Goal: Participate in discussion: Engage in conversation with other users on a specific topic

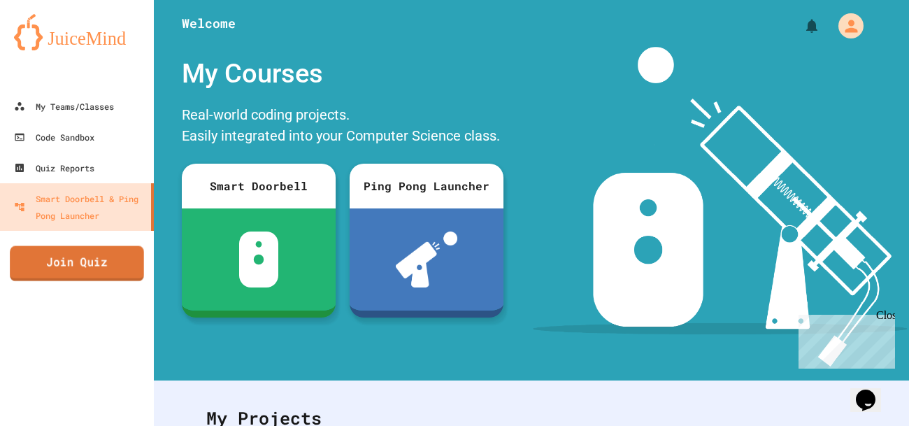
click at [94, 263] on link "Join Quiz" at bounding box center [77, 263] width 134 height 35
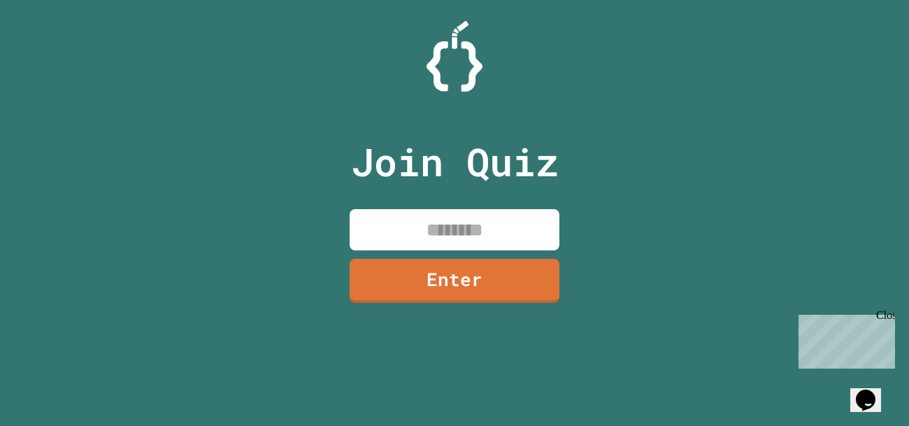
click at [373, 235] on input at bounding box center [454, 229] width 210 height 41
type input "********"
click at [412, 279] on link "Enter" at bounding box center [454, 279] width 210 height 46
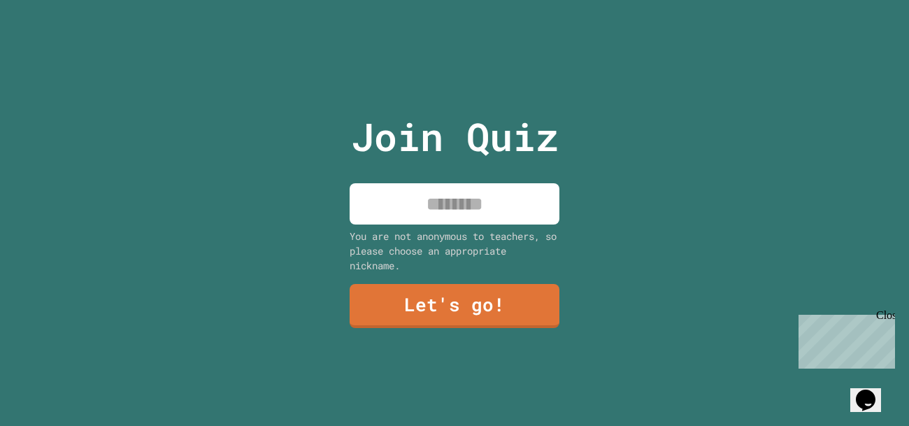
click at [436, 211] on input at bounding box center [454, 203] width 210 height 41
type input "*****"
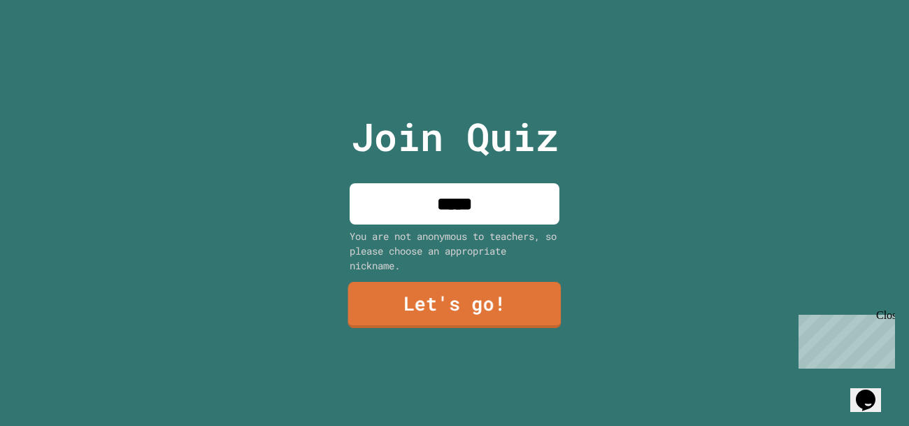
click at [449, 294] on link "Let's go!" at bounding box center [454, 305] width 213 height 46
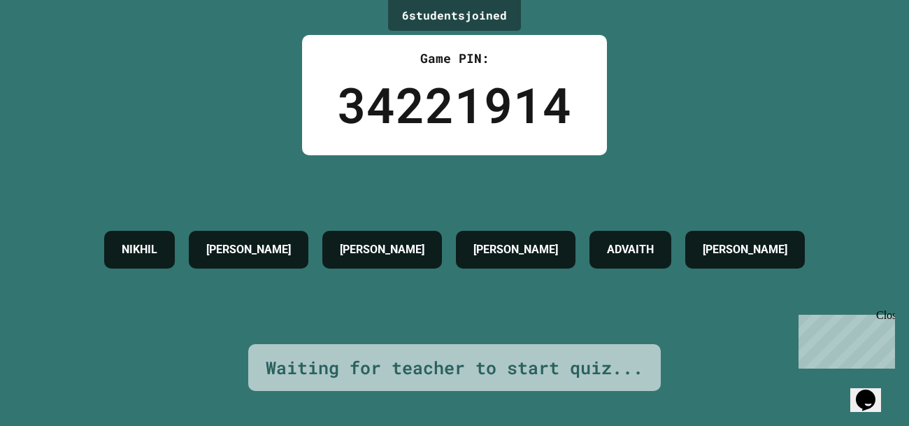
click at [885, 317] on div "Close" at bounding box center [884, 317] width 17 height 17
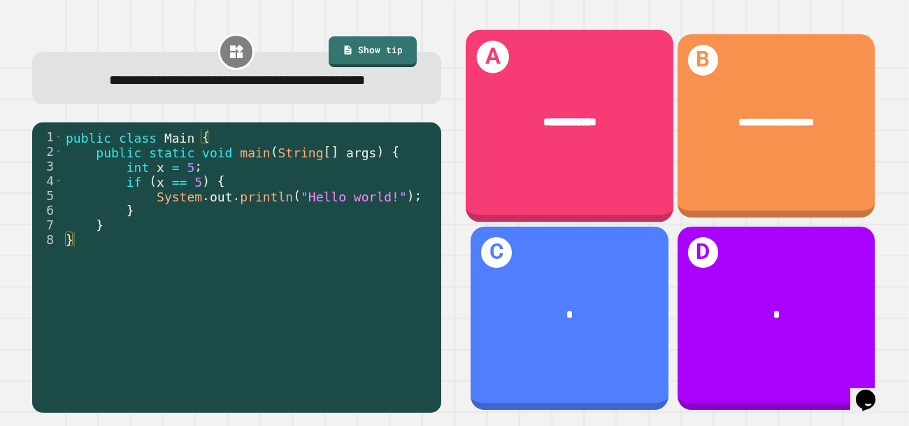
click at [533, 138] on div "**********" at bounding box center [569, 122] width 208 height 64
click at [568, 136] on div "**********" at bounding box center [569, 122] width 208 height 64
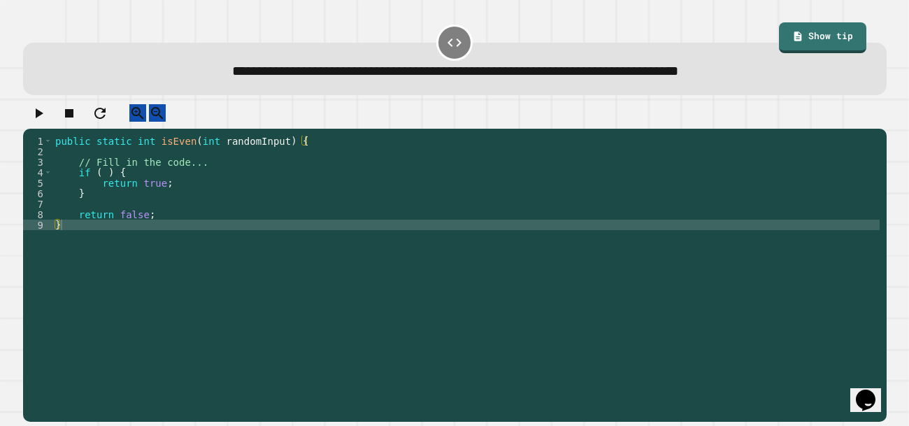
click at [205, 185] on div "public static int isEven ( int randomInput ) { // Fill in the code... if ( ) { …" at bounding box center [465, 272] width 827 height 273
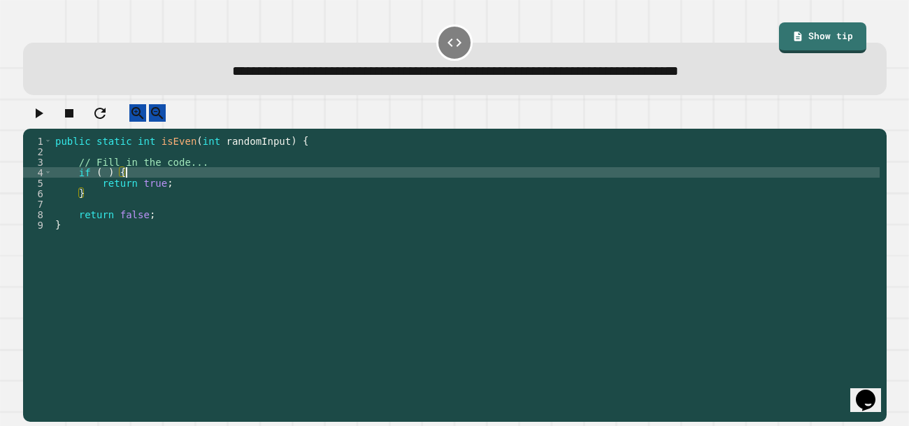
click at [103, 183] on div "public static int isEven ( int randomInput ) { // Fill in the code... if ( ) { …" at bounding box center [465, 272] width 827 height 273
click at [36, 122] on icon "button" at bounding box center [38, 113] width 17 height 17
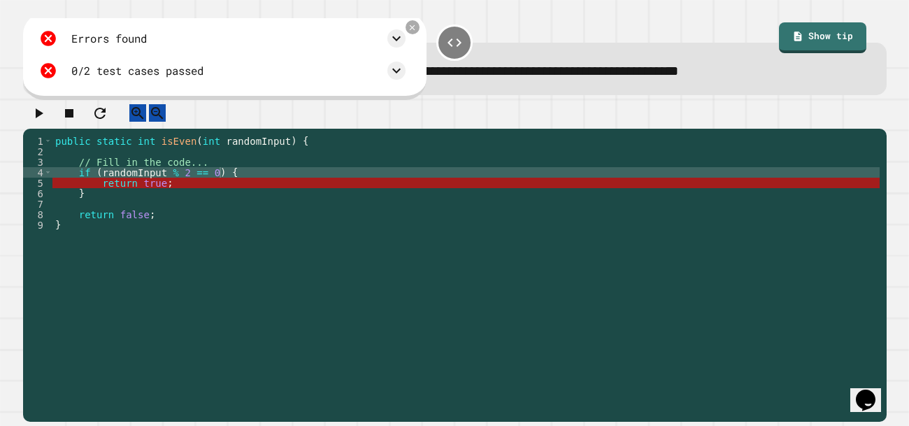
click at [220, 185] on div "public static int isEven ( int randomInput ) { // Fill in the code... if ( rand…" at bounding box center [465, 272] width 827 height 273
click at [180, 185] on div "public static int isEven ( int randomInput ) { // Fill in the code... if ( rand…" at bounding box center [465, 272] width 827 height 273
click at [416, 33] on icon at bounding box center [412, 27] width 11 height 11
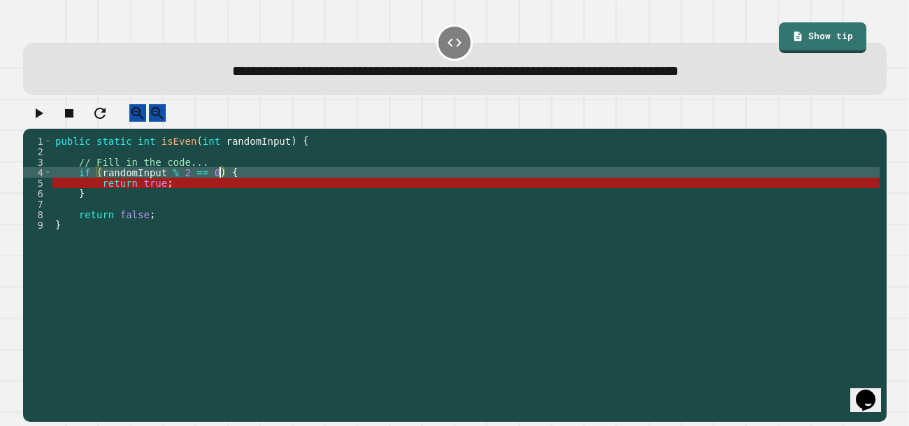
click at [219, 185] on div "public static int isEven ( int randomInput ) { // Fill in the code... if ( rand…" at bounding box center [465, 272] width 827 height 273
click at [173, 184] on div "public static int isEven ( int randomInput ) { // Fill in the code... if ( rand…" at bounding box center [465, 272] width 827 height 273
click at [39, 120] on icon "button" at bounding box center [38, 113] width 17 height 17
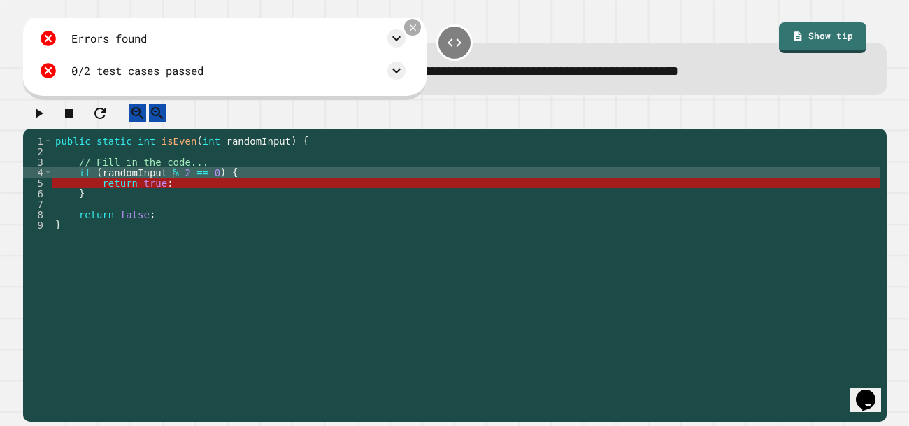
click at [414, 26] on icon at bounding box center [412, 27] width 11 height 11
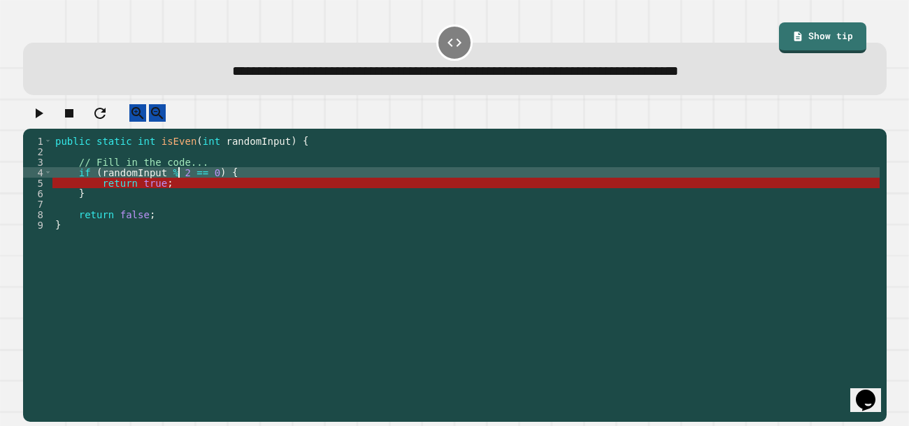
click at [177, 182] on div "public static int isEven ( int randomInput ) { // Fill in the code... if ( rand…" at bounding box center [465, 272] width 827 height 273
click at [208, 194] on div "public static int isEven ( int randomInput ) { // Fill in the code... if ( rand…" at bounding box center [465, 272] width 827 height 273
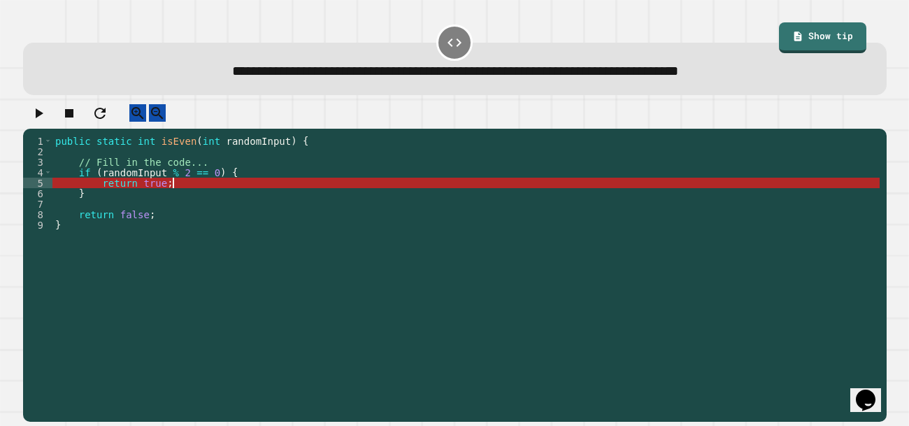
scroll to position [0, 8]
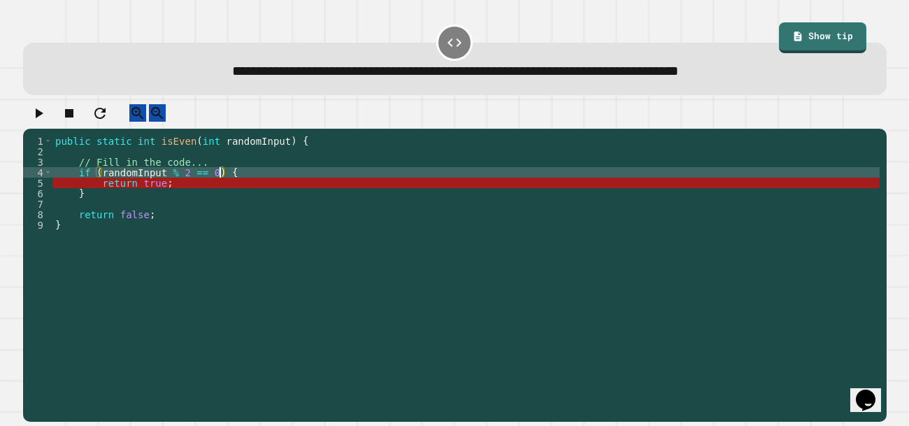
click at [222, 187] on div "public static int isEven ( int randomInput ) { // Fill in the code... if ( rand…" at bounding box center [465, 272] width 827 height 273
click at [800, 31] on icon at bounding box center [797, 36] width 11 height 11
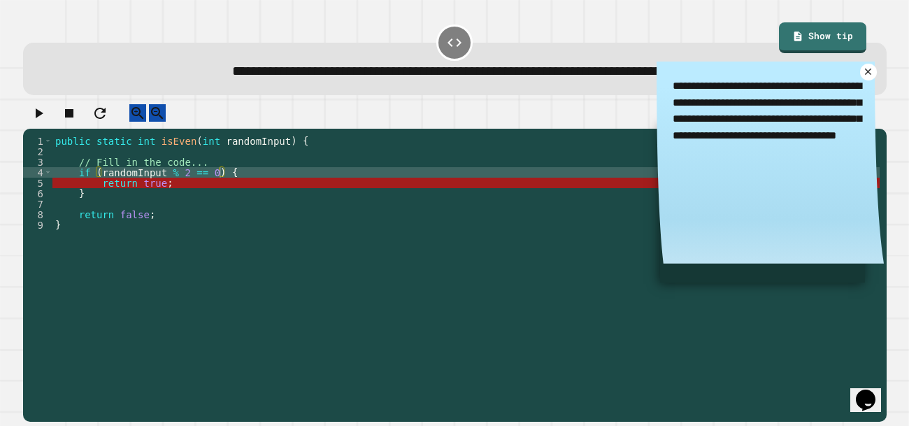
click at [868, 71] on icon at bounding box center [867, 71] width 11 height 11
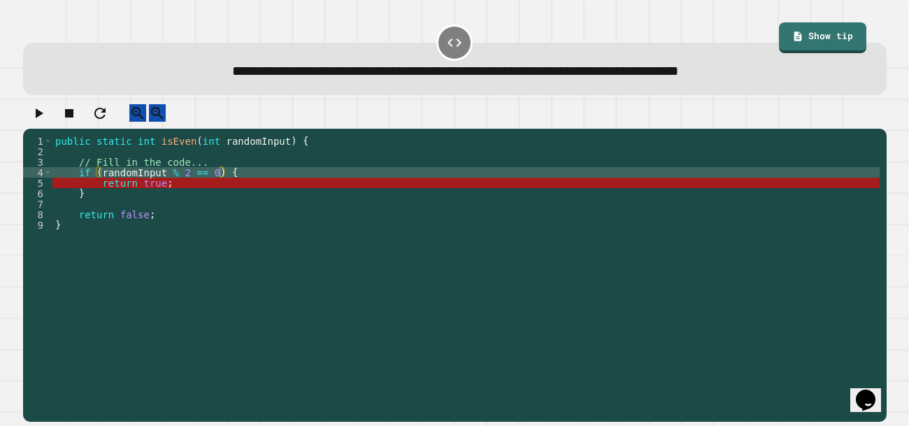
click at [221, 187] on div "public static int isEven ( int randomInput ) { // Fill in the code... if ( rand…" at bounding box center [465, 272] width 827 height 273
click at [786, 43] on link "Show tip" at bounding box center [822, 36] width 89 height 32
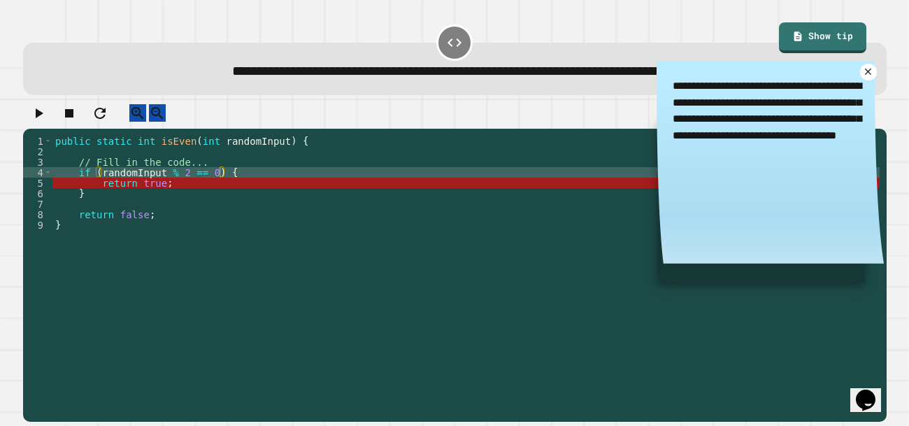
click at [865, 72] on icon at bounding box center [867, 71] width 11 height 11
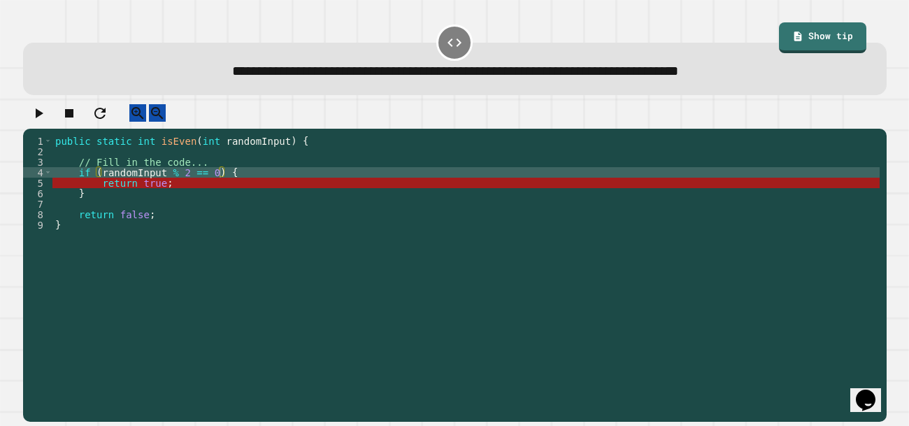
click at [218, 185] on div "public static int isEven ( int randomInput ) { // Fill in the code... if ( rand…" at bounding box center [465, 272] width 827 height 273
click at [813, 40] on link "Show tip" at bounding box center [822, 36] width 79 height 32
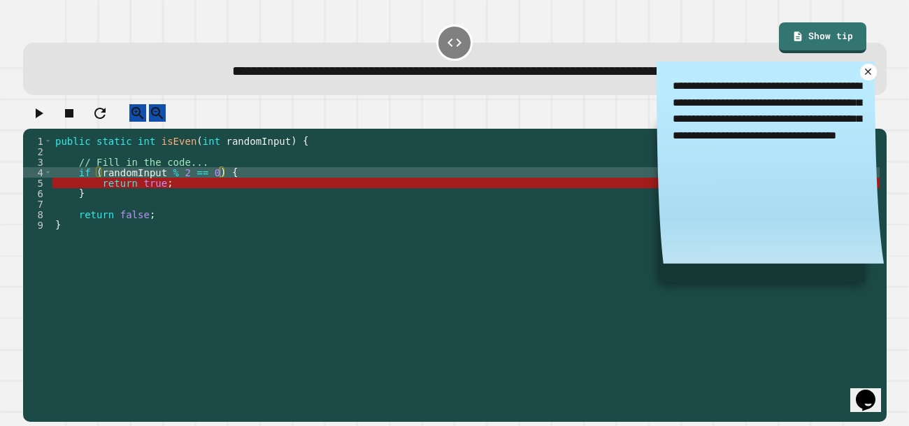
click at [868, 71] on icon at bounding box center [868, 71] width 6 height 6
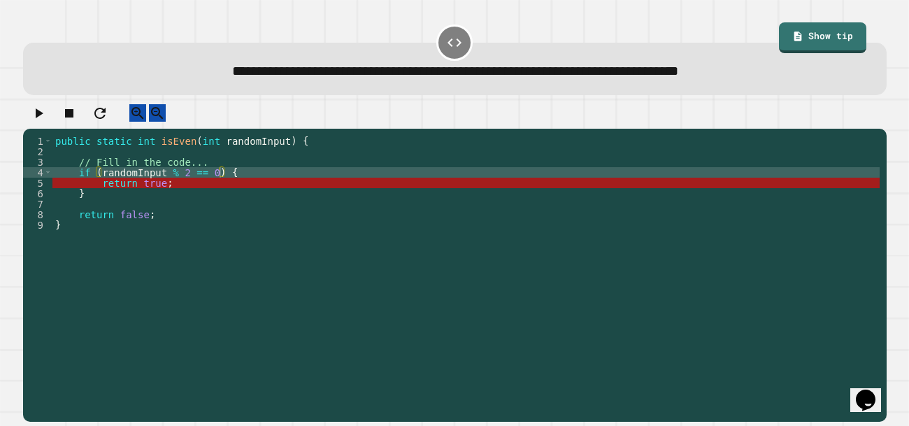
click at [222, 186] on div "public static int isEven ( int randomInput ) { // Fill in the code... if ( rand…" at bounding box center [465, 272] width 827 height 273
click at [219, 187] on div "public static int isEven ( int randomInput ) { // Fill in the code... if ( rand…" at bounding box center [465, 272] width 827 height 273
click at [209, 185] on div "public static int isEven ( int randomInput ) { // Fill in the code... if ( rand…" at bounding box center [465, 272] width 827 height 273
click at [179, 184] on div "public static int isEven ( int randomInput ) { // Fill in the code... if ( rand…" at bounding box center [465, 272] width 827 height 273
click at [187, 187] on div "public static int isEven ( int randomInput ) { // Fill in the code... if ( rand…" at bounding box center [465, 272] width 827 height 273
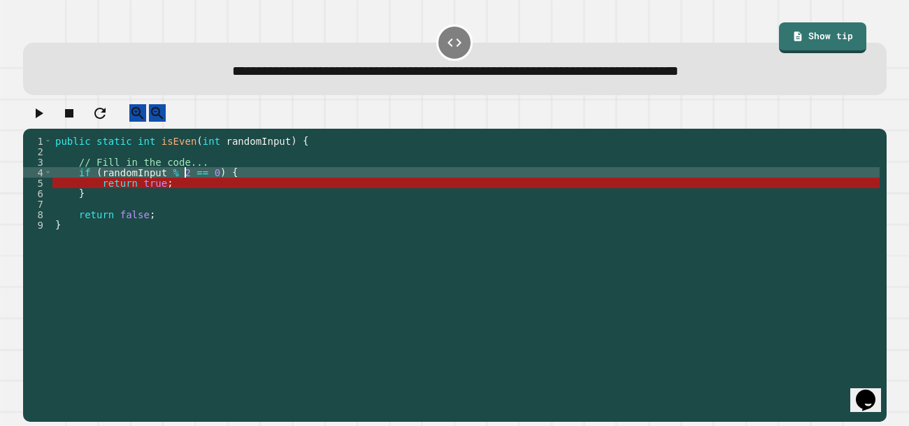
click at [196, 192] on div "public static int isEven ( int randomInput ) { // Fill in the code... if ( rand…" at bounding box center [465, 272] width 827 height 273
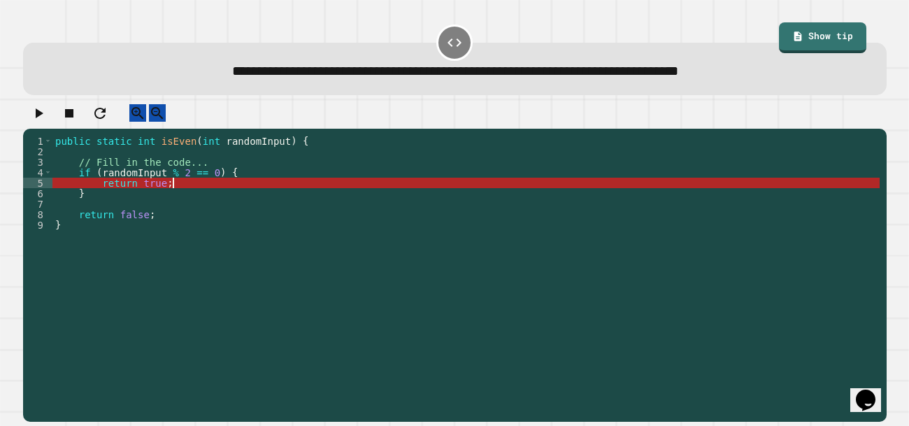
click at [198, 185] on div "public static int isEven ( int randomInput ) { // Fill in the code... if ( rand…" at bounding box center [465, 272] width 827 height 273
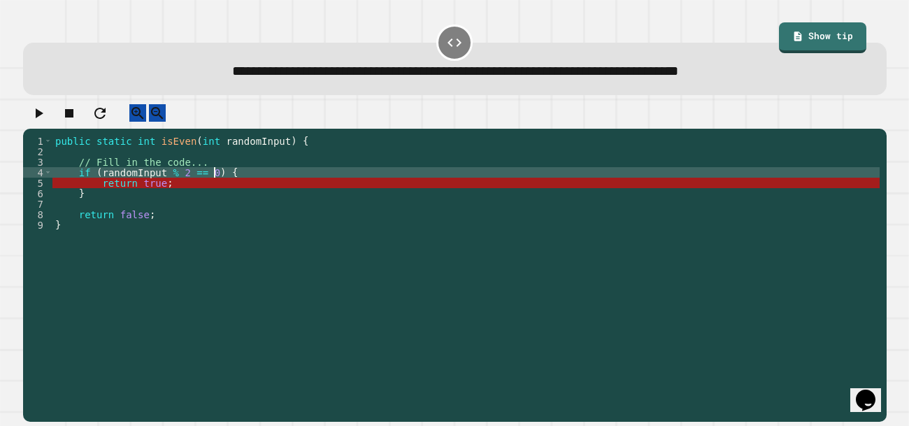
click at [212, 182] on div "public static int isEven ( int randomInput ) { // Fill in the code... if ( rand…" at bounding box center [465, 272] width 827 height 273
click at [207, 187] on div "public static int isEven ( int randomInput ) { // Fill in the code... if ( rand…" at bounding box center [465, 272] width 827 height 273
click at [35, 110] on icon "button" at bounding box center [38, 113] width 17 height 17
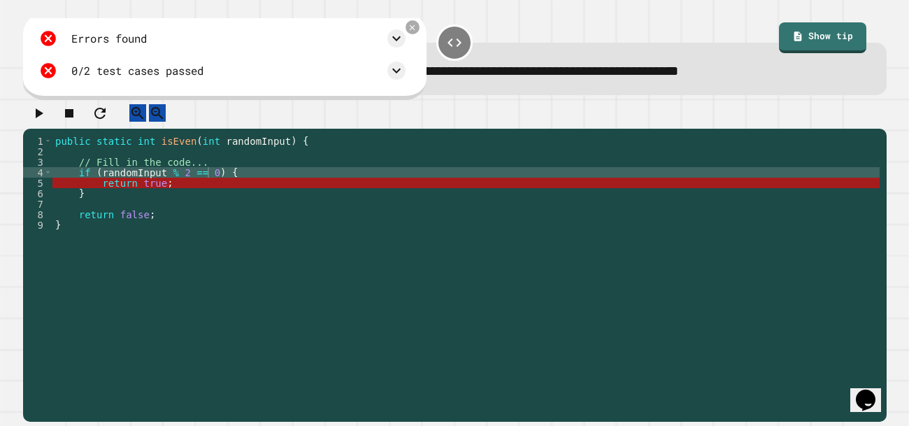
click at [208, 183] on div "public static int isEven ( int randomInput ) { // Fill in the code... if ( rand…" at bounding box center [465, 272] width 827 height 273
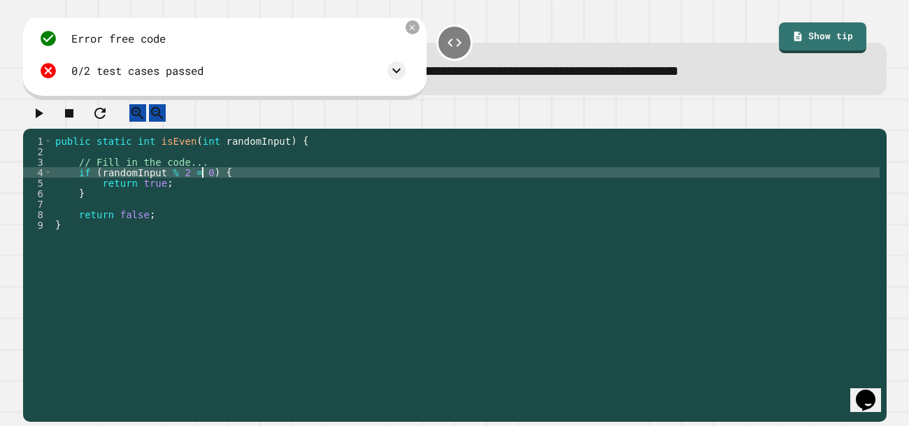
click at [45, 122] on icon "button" at bounding box center [38, 113] width 17 height 17
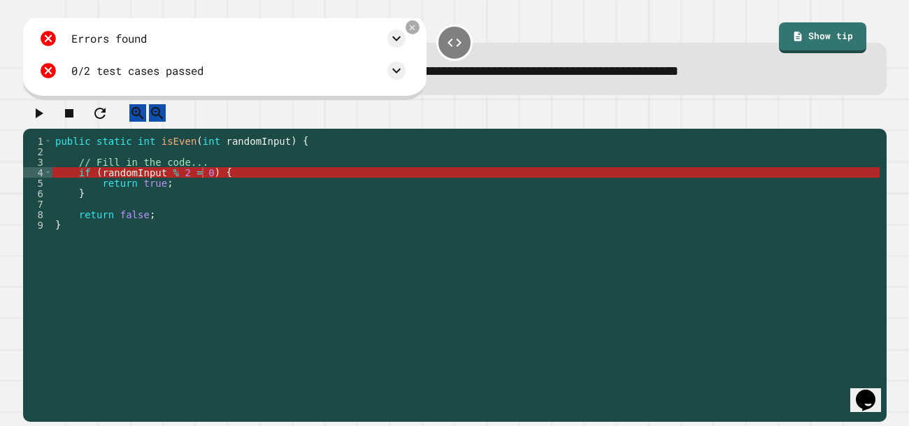
click at [203, 185] on div "public static int isEven ( int randomInput ) { // Fill in the code... if ( rand…" at bounding box center [465, 272] width 827 height 273
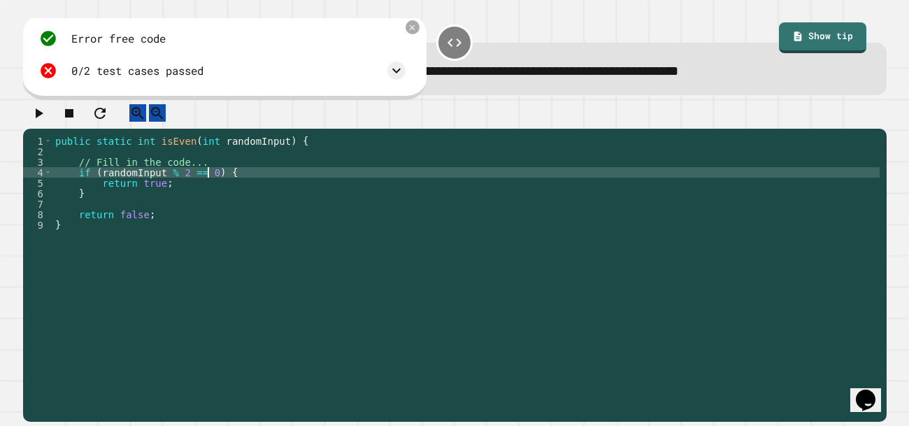
scroll to position [0, 11]
type textarea "**********"
click at [47, 122] on button "button" at bounding box center [38, 112] width 17 height 17
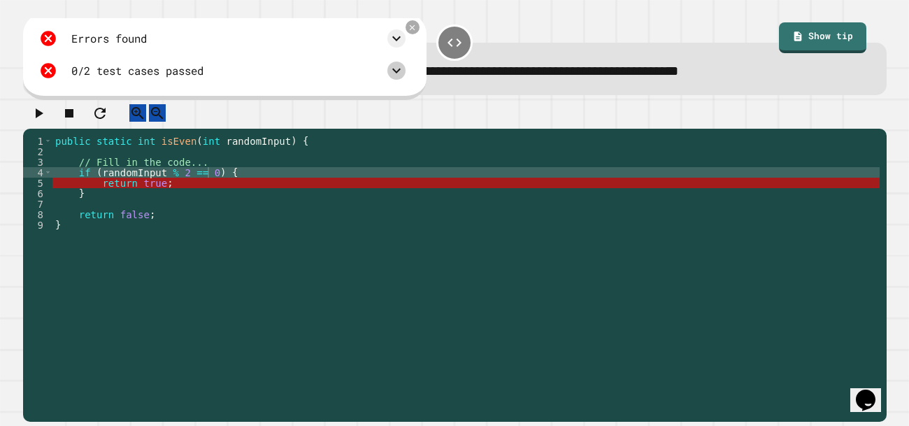
click at [394, 68] on icon at bounding box center [396, 70] width 17 height 17
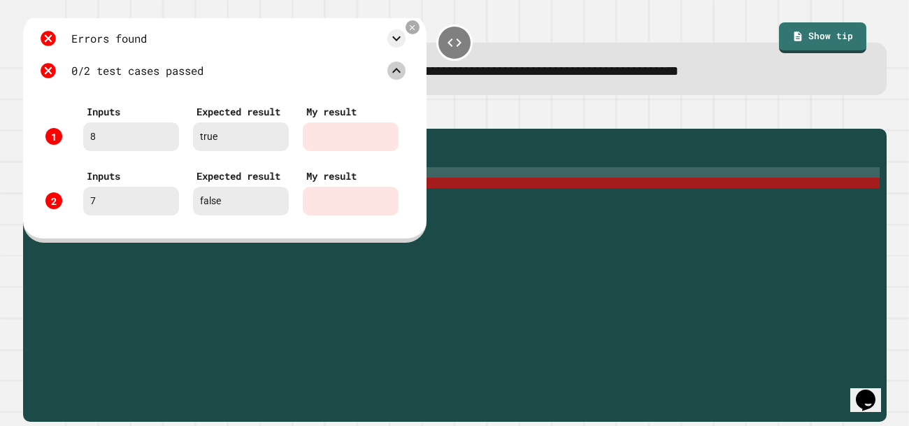
click at [394, 73] on icon at bounding box center [396, 70] width 8 height 5
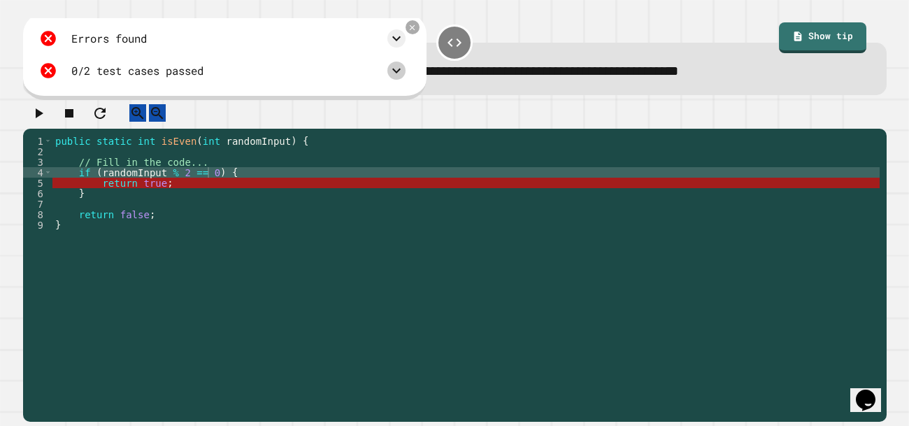
click at [393, 73] on icon at bounding box center [396, 70] width 17 height 17
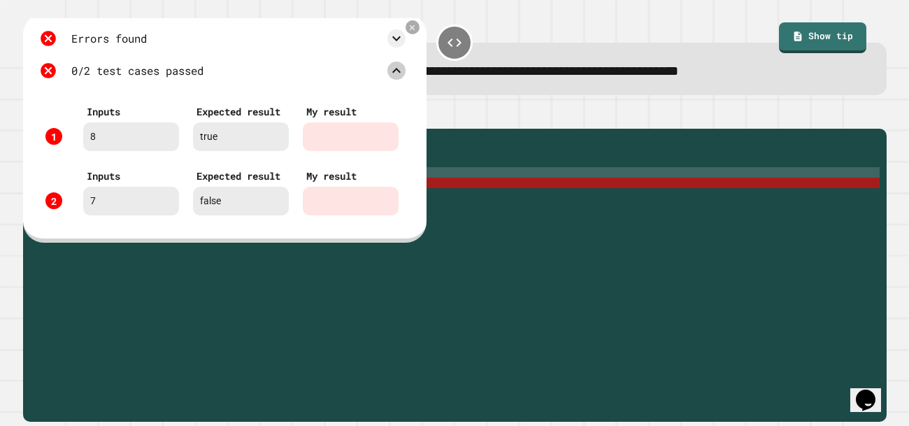
click at [393, 73] on icon at bounding box center [396, 70] width 8 height 5
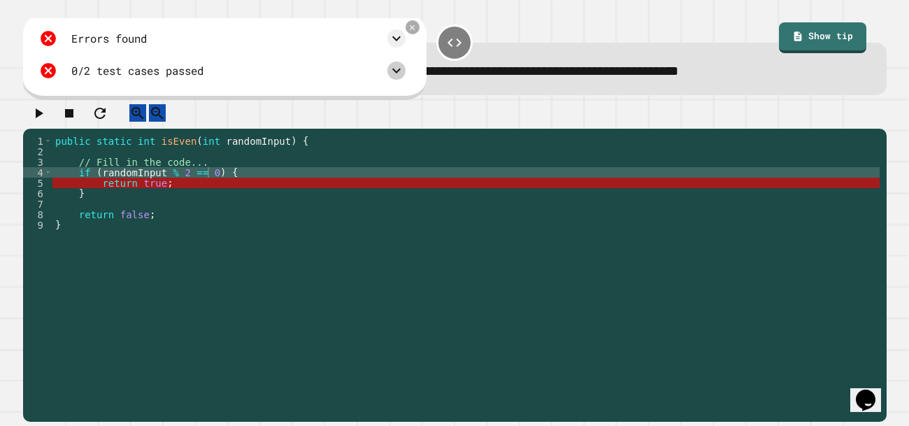
click at [214, 173] on div "public static int isEven ( int randomInput ) { // Fill in the code... if ( rand…" at bounding box center [465, 272] width 827 height 273
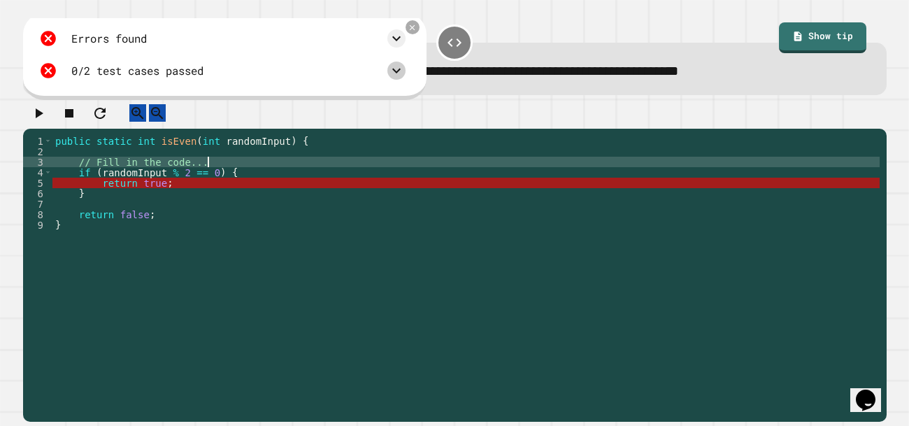
click at [203, 163] on div "public static int isEven ( int randomInput ) { // Fill in the code... if ( rand…" at bounding box center [465, 272] width 827 height 273
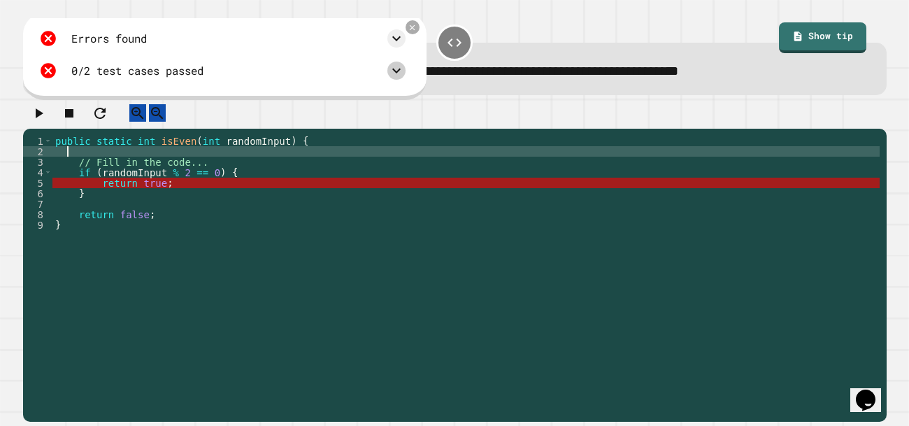
scroll to position [0, 0]
click at [219, 173] on div "public static int isEven ( int randomInput ) { // Fill in the code... if ( rand…" at bounding box center [465, 272] width 827 height 273
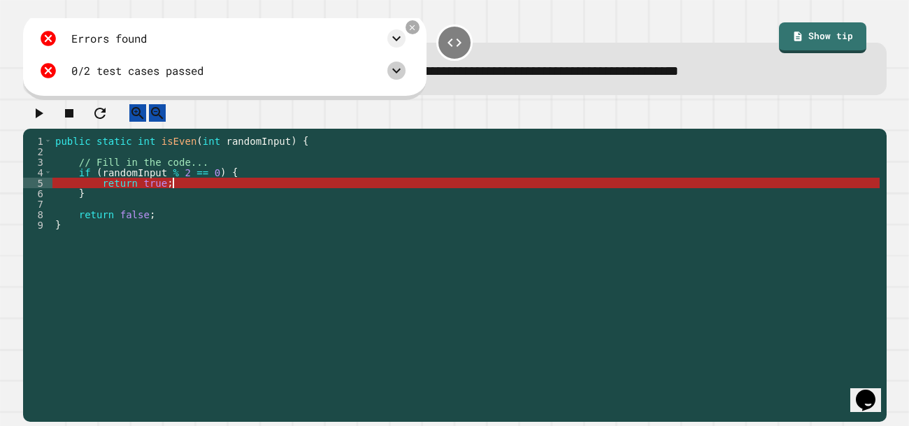
click at [219, 195] on div "public static int isEven ( int randomInput ) { // Fill in the code... if ( rand…" at bounding box center [465, 272] width 827 height 273
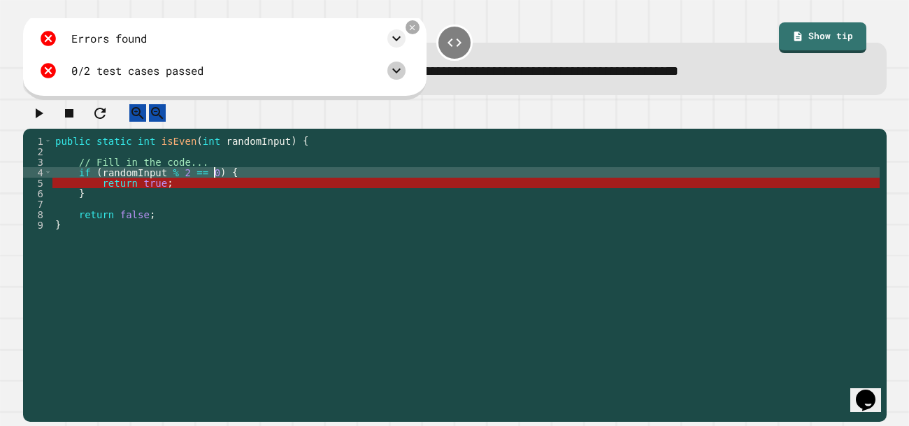
click at [216, 183] on div "public static int isEven ( int randomInput ) { // Fill in the code... if ( rand…" at bounding box center [465, 272] width 827 height 273
click at [230, 186] on div "public static int isEven ( int randomInput ) { // Fill in the code... if ( rand…" at bounding box center [465, 272] width 827 height 273
click at [142, 210] on div "public static int isEven ( int randomInput ) { // Fill in the code... if ( rand…" at bounding box center [465, 272] width 827 height 273
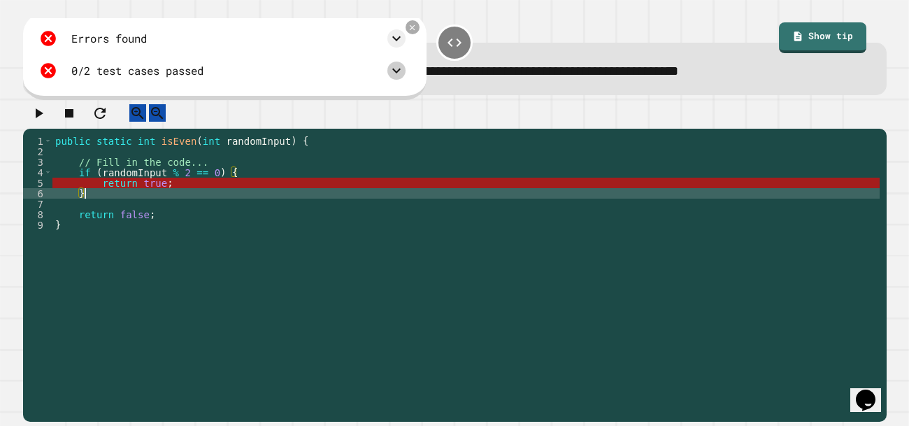
click at [132, 219] on div "public static int isEven ( int randomInput ) { // Fill in the code... if ( rand…" at bounding box center [465, 272] width 827 height 273
click at [109, 210] on div "public static int isEven ( int randomInput ) { // Fill in the code... if ( rand…" at bounding box center [465, 272] width 827 height 273
click at [108, 219] on div "public static int isEven ( int randomInput ) { // Fill in the code... if ( rand…" at bounding box center [465, 272] width 827 height 273
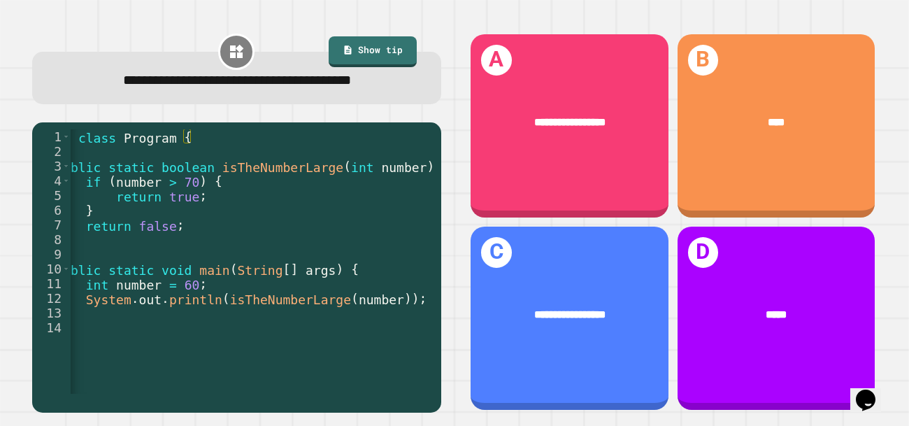
scroll to position [0, 64]
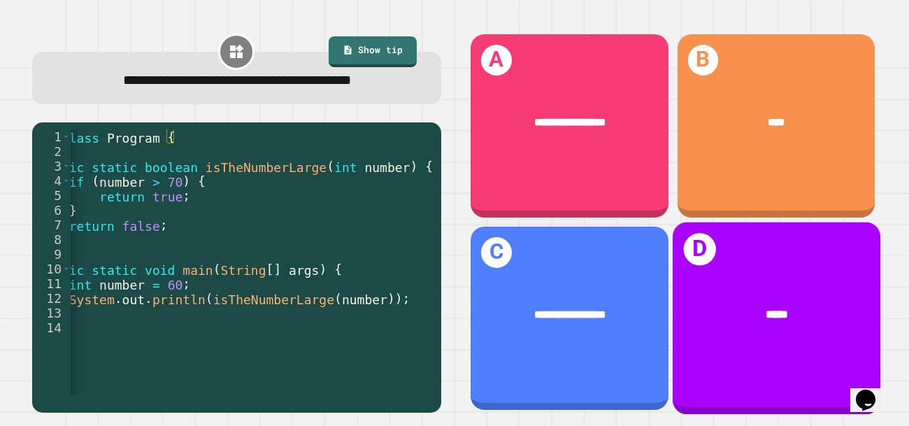
click at [745, 314] on div "*****" at bounding box center [775, 313] width 161 height 17
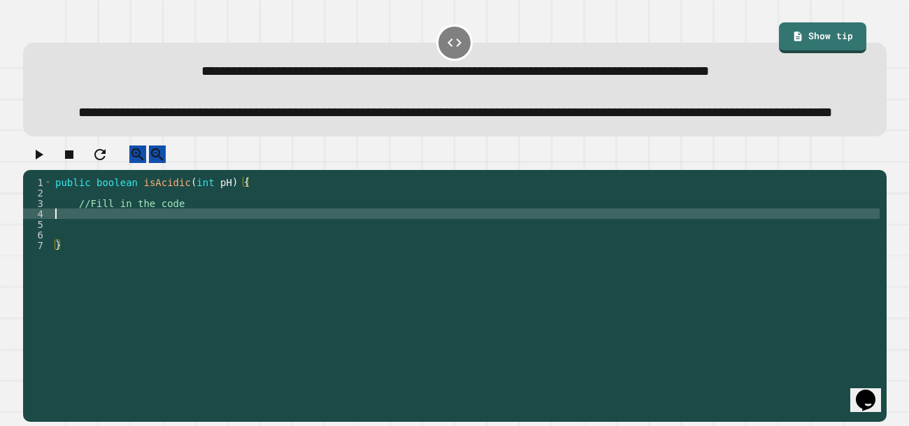
click at [161, 251] on div "public boolean isAcidic ( int pH ) { //Fill in the code }" at bounding box center [465, 282] width 827 height 210
type textarea "**********"
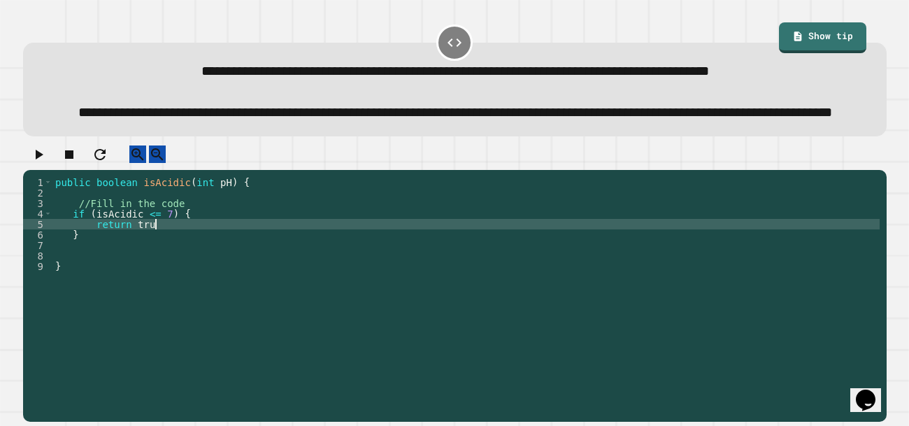
type textarea "**********"
click at [115, 280] on div "public boolean isAcidic ( int pH ) { //Fill in the code if ( isAcidic <= 7 ) { …" at bounding box center [465, 282] width 827 height 210
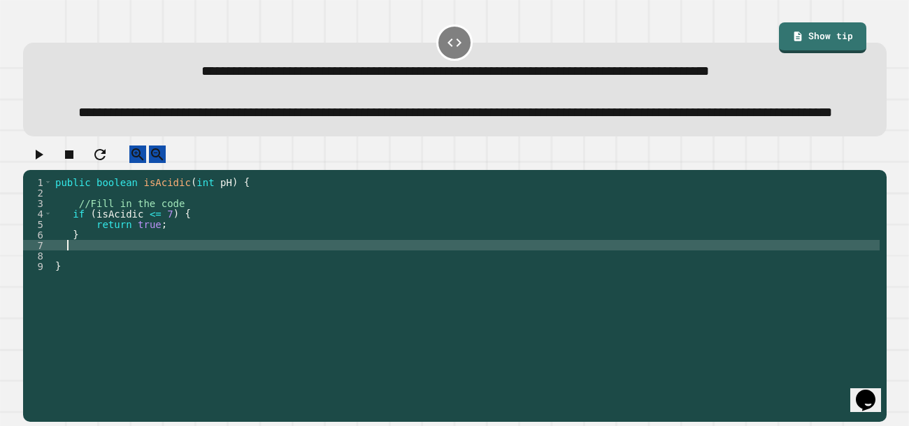
type textarea "*"
type textarea "**********"
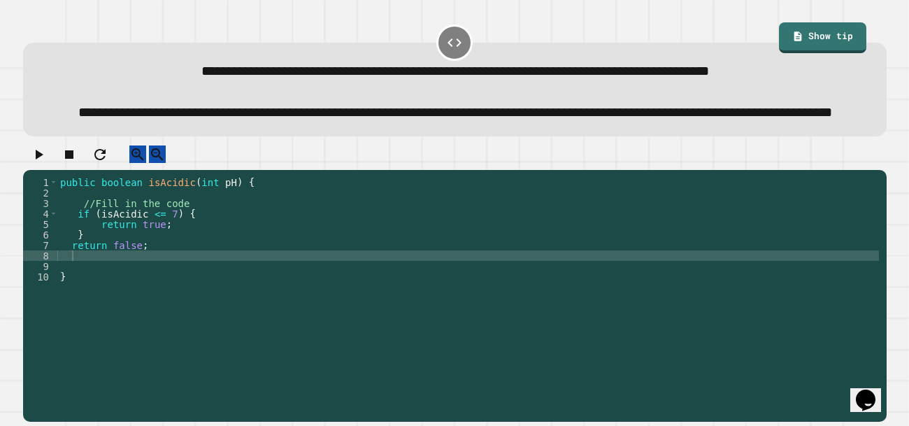
click at [38, 163] on icon "button" at bounding box center [38, 154] width 17 height 17
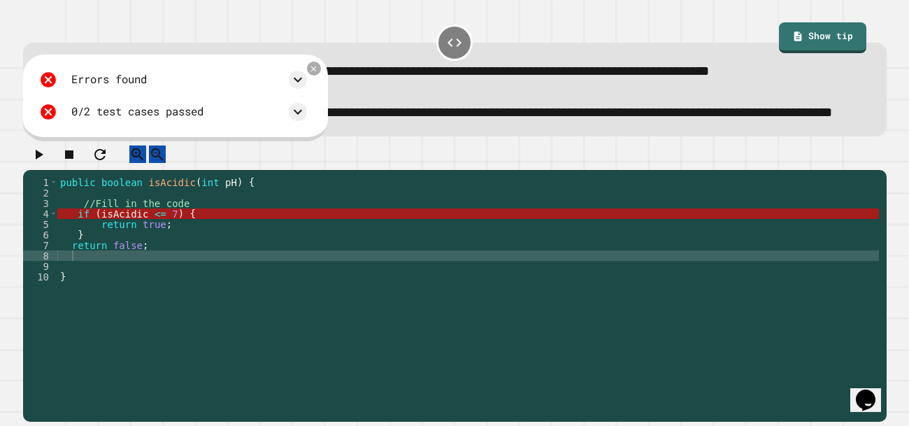
click at [318, 73] on icon at bounding box center [313, 68] width 9 height 9
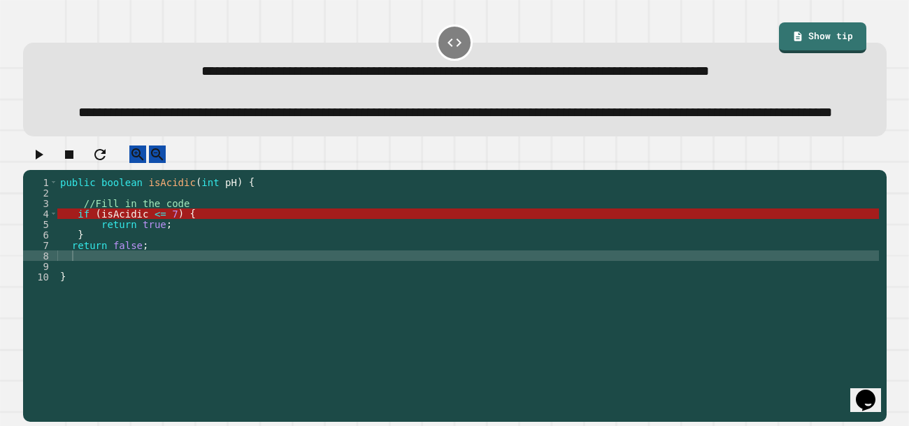
click at [168, 251] on div "public boolean isAcidic ( int pH ) { //Fill in the code if ( isAcidic <= 7 ) { …" at bounding box center [467, 282] width 821 height 210
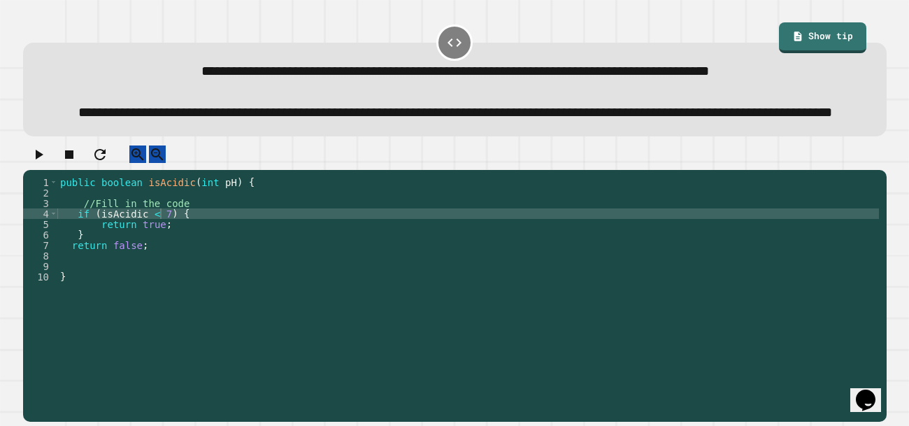
click at [30, 163] on button "button" at bounding box center [38, 153] width 17 height 17
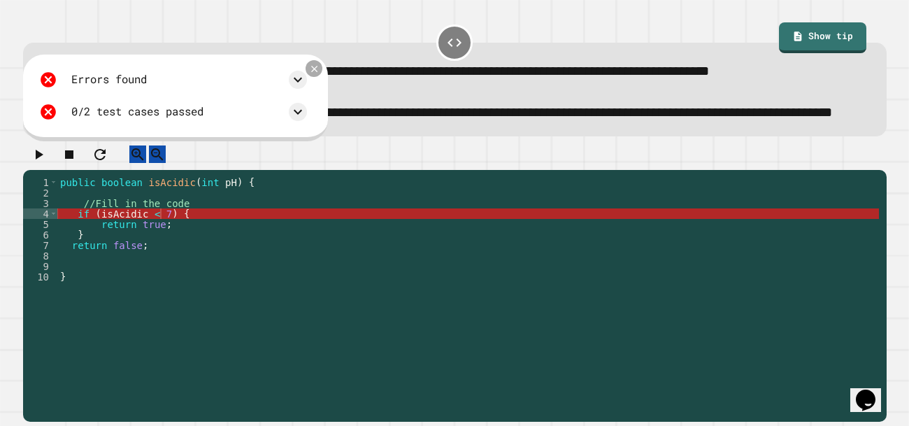
click at [319, 74] on icon at bounding box center [313, 68] width 11 height 11
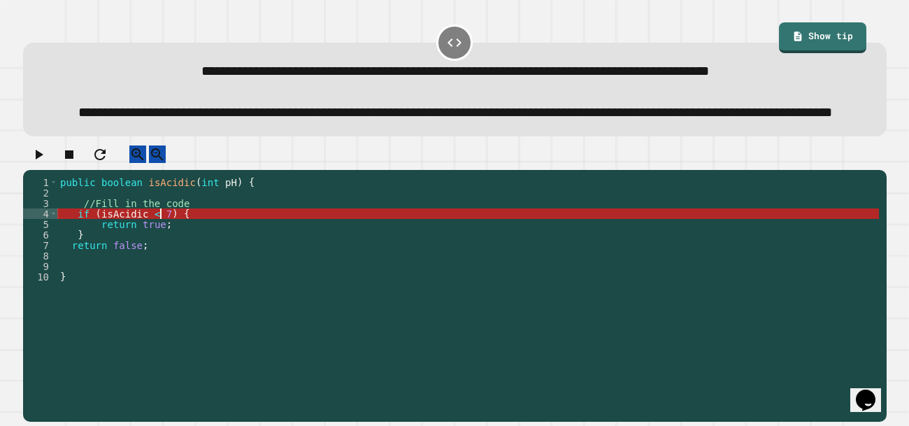
click at [159, 249] on div "public boolean isAcidic ( int pH ) { //Fill in the code if ( isAcidic < 7 ) { r…" at bounding box center [467, 282] width 821 height 210
click at [172, 247] on div "public boolean isAcidic ( int pH ) { //Fill in the code if ( isAcidic < 7 ) { r…" at bounding box center [467, 282] width 821 height 210
click at [204, 251] on div "public boolean isAcidic ( int pH ) { //Fill in the code if ( isAcidic < 7 ) { r…" at bounding box center [467, 282] width 821 height 210
click at [129, 246] on div "public boolean isAcidic ( int pH ) { //Fill in the code if ( isAcidic < 7 ) { r…" at bounding box center [467, 282] width 821 height 210
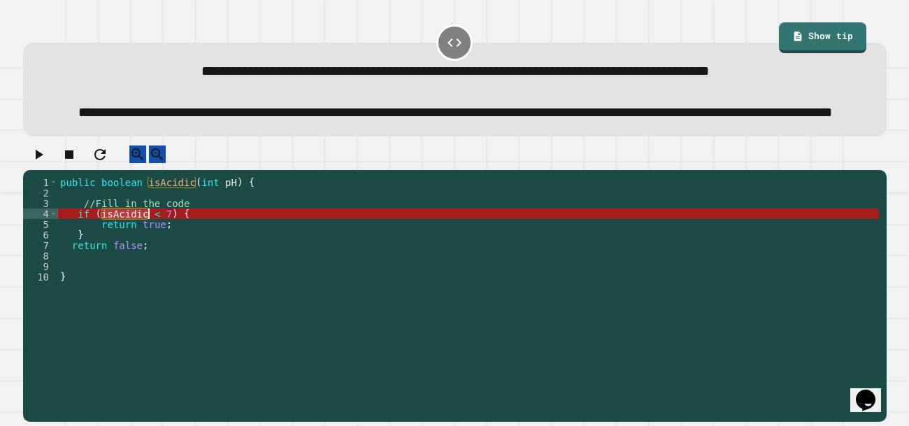
scroll to position [0, 3]
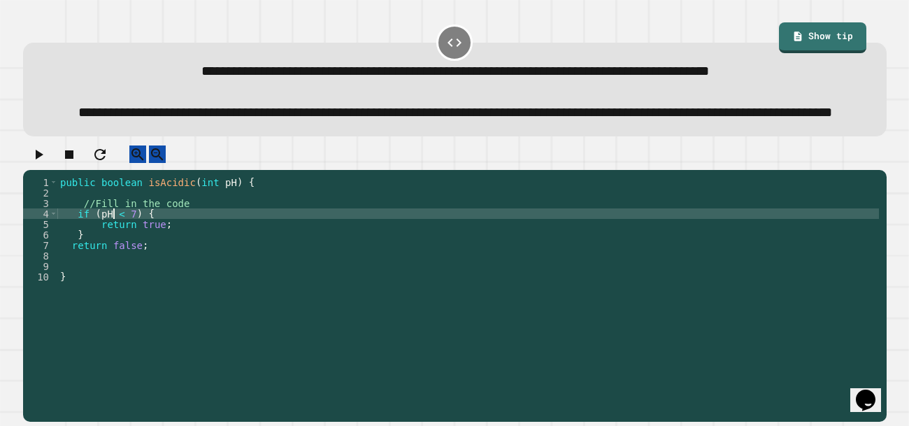
type textarea "**********"
click at [47, 163] on icon "button" at bounding box center [38, 154] width 17 height 17
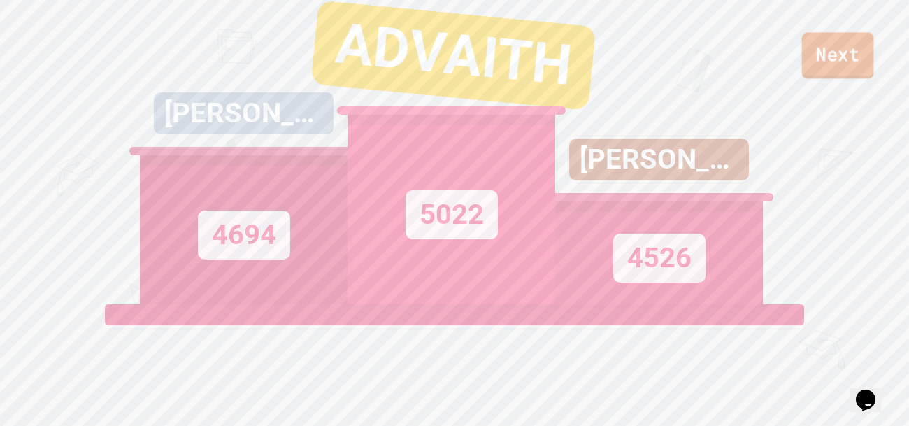
click at [839, 47] on link "Next" at bounding box center [838, 55] width 72 height 46
